Goal: Transaction & Acquisition: Purchase product/service

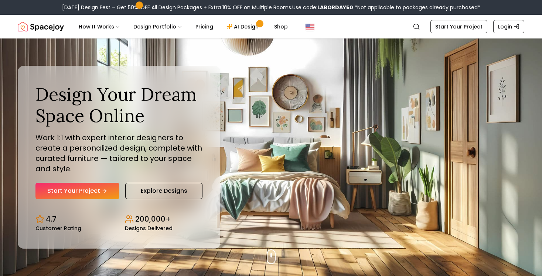
click at [287, 6] on div "Labor Day Design Fest – Get 50% OFF All Design Packages + Extra 10% OFF on Mult…" at bounding box center [271, 7] width 418 height 7
click at [500, 24] on link "Login" at bounding box center [508, 26] width 31 height 13
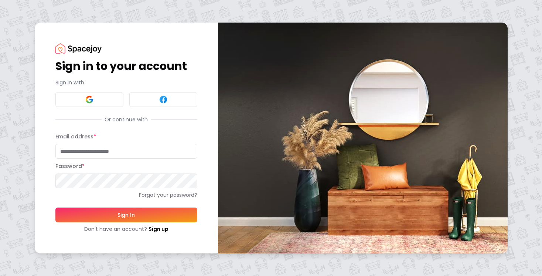
click at [78, 154] on input "Email address *" at bounding box center [126, 151] width 142 height 15
type input "**********"
click at [55, 207] on button "Sign In" at bounding box center [126, 214] width 142 height 15
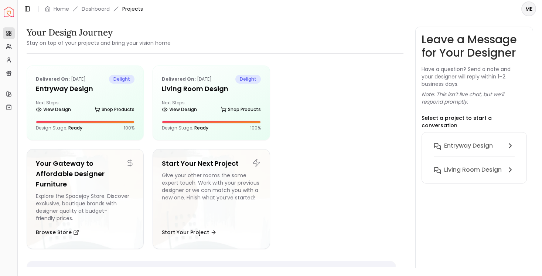
click at [8, 10] on img "Spacejoy" at bounding box center [9, 12] width 10 height 10
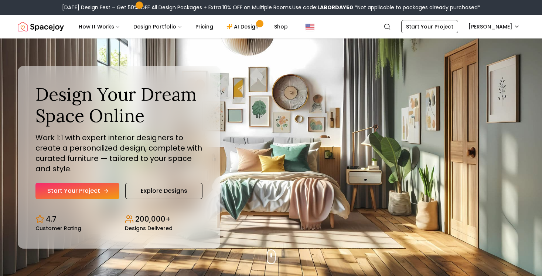
click at [93, 195] on link "Start Your Project" at bounding box center [77, 191] width 84 height 16
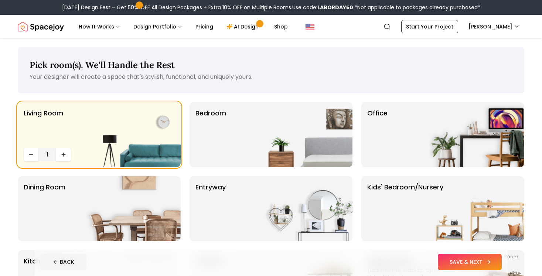
click at [448, 261] on button "SAVE & NEXT" at bounding box center [470, 261] width 64 height 16
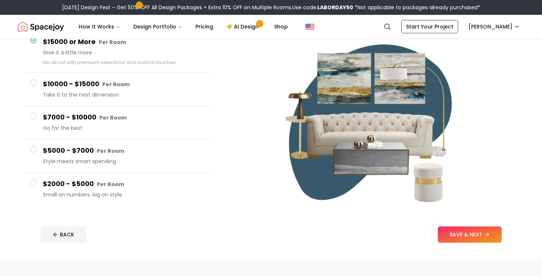
scroll to position [81, 0]
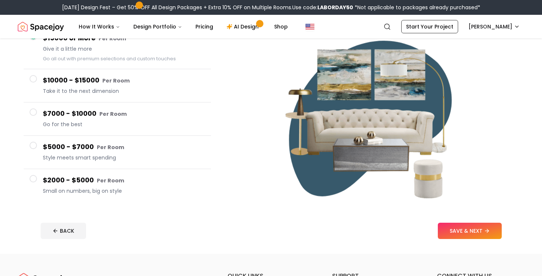
click at [49, 176] on h4 "$2000 - $5000 Per Room" at bounding box center [124, 180] width 162 height 11
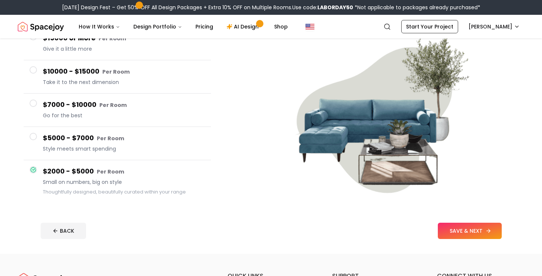
click at [480, 228] on button "SAVE & NEXT" at bounding box center [470, 230] width 64 height 16
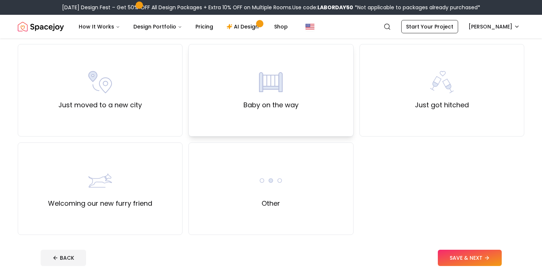
scroll to position [275, 0]
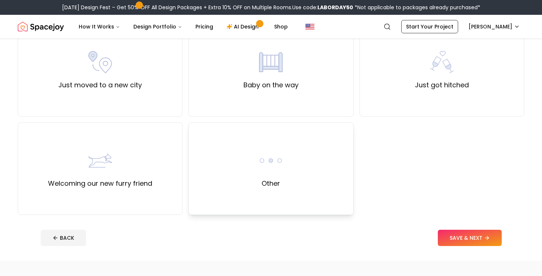
click at [292, 181] on div "Other" at bounding box center [270, 168] width 165 height 92
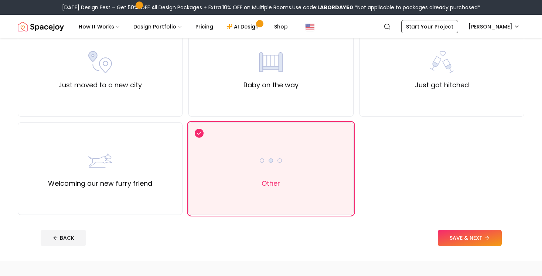
click at [444, 229] on footer "BACK SAVE & NEXT" at bounding box center [271, 238] width 473 height 28
click at [452, 237] on button "SAVE & NEXT" at bounding box center [470, 237] width 64 height 16
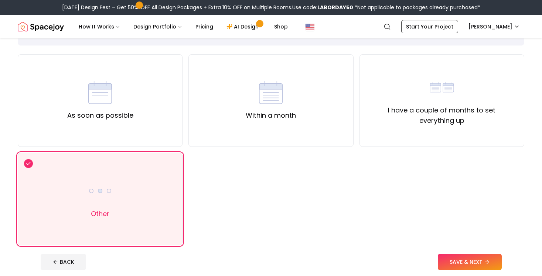
scroll to position [70, 0]
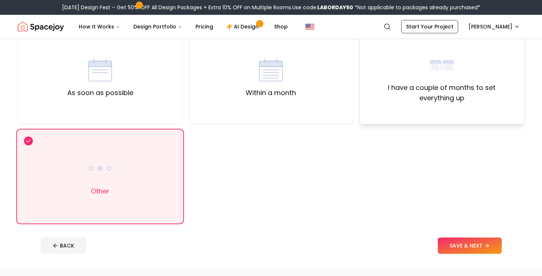
click at [399, 83] on label "I have a couple of months to set everything up" at bounding box center [442, 92] width 152 height 21
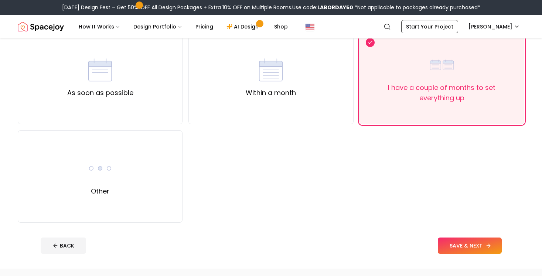
click at [461, 240] on button "SAVE & NEXT" at bounding box center [470, 245] width 64 height 16
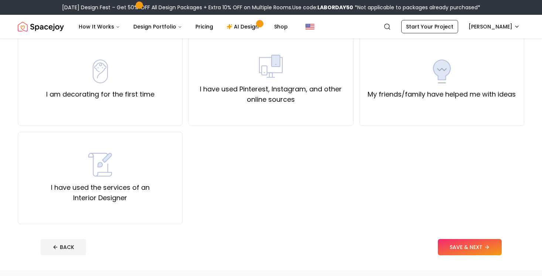
scroll to position [69, 0]
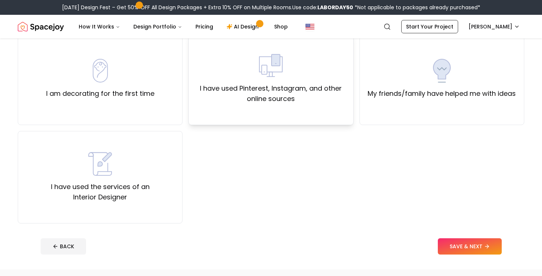
click at [265, 99] on label "I have used Pinterest, Instagram, and other online sources" at bounding box center [271, 93] width 152 height 21
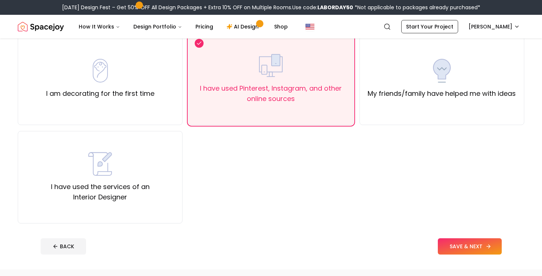
click at [458, 240] on button "SAVE & NEXT" at bounding box center [470, 246] width 64 height 16
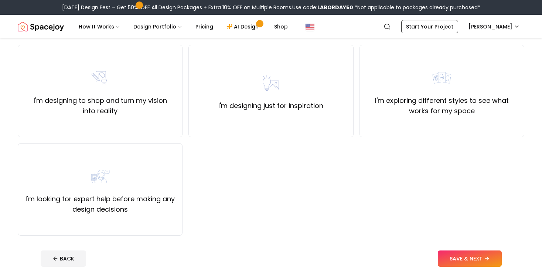
scroll to position [58, 0]
click at [442, 98] on label "I'm exploring different styles to see what works for my space" at bounding box center [442, 105] width 152 height 21
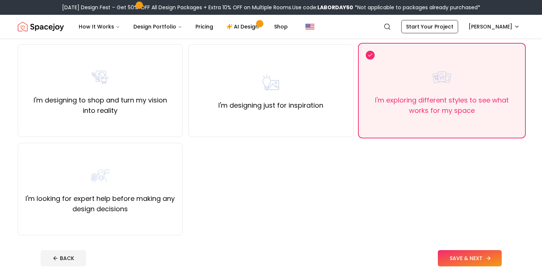
click at [459, 256] on button "SAVE & NEXT" at bounding box center [470, 258] width 64 height 16
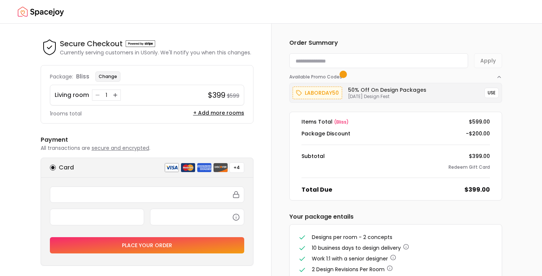
click at [108, 77] on button "Change" at bounding box center [107, 76] width 25 height 10
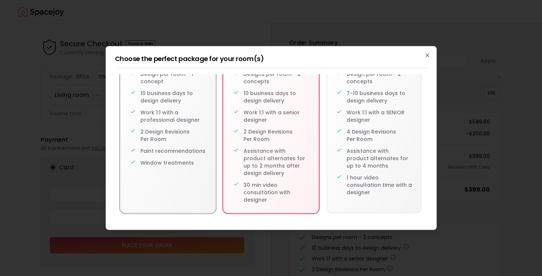
scroll to position [62, 0]
click at [153, 140] on p "2 Design Revisions Per Room" at bounding box center [172, 134] width 65 height 15
